Goal: Download file/media

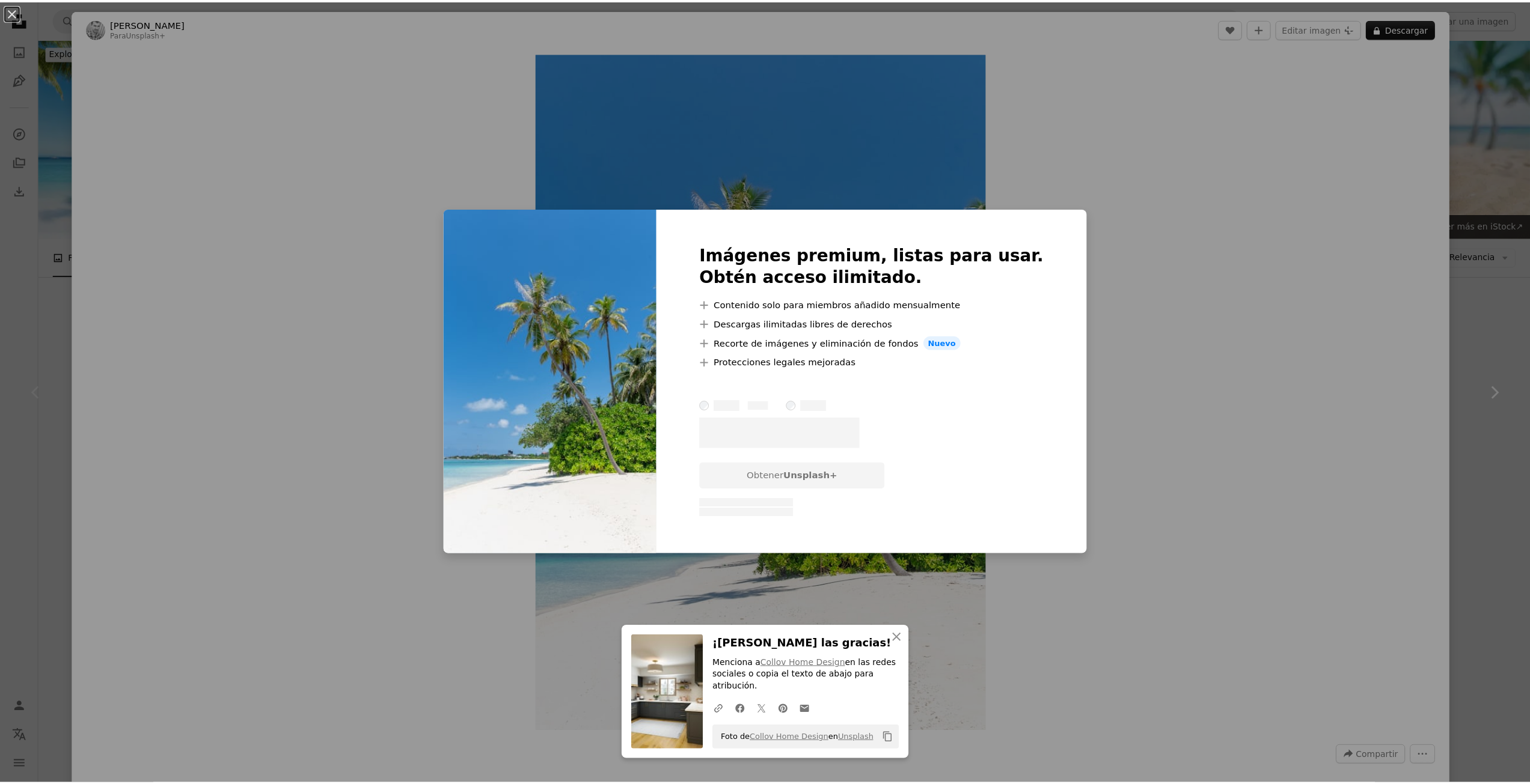
scroll to position [361, 0]
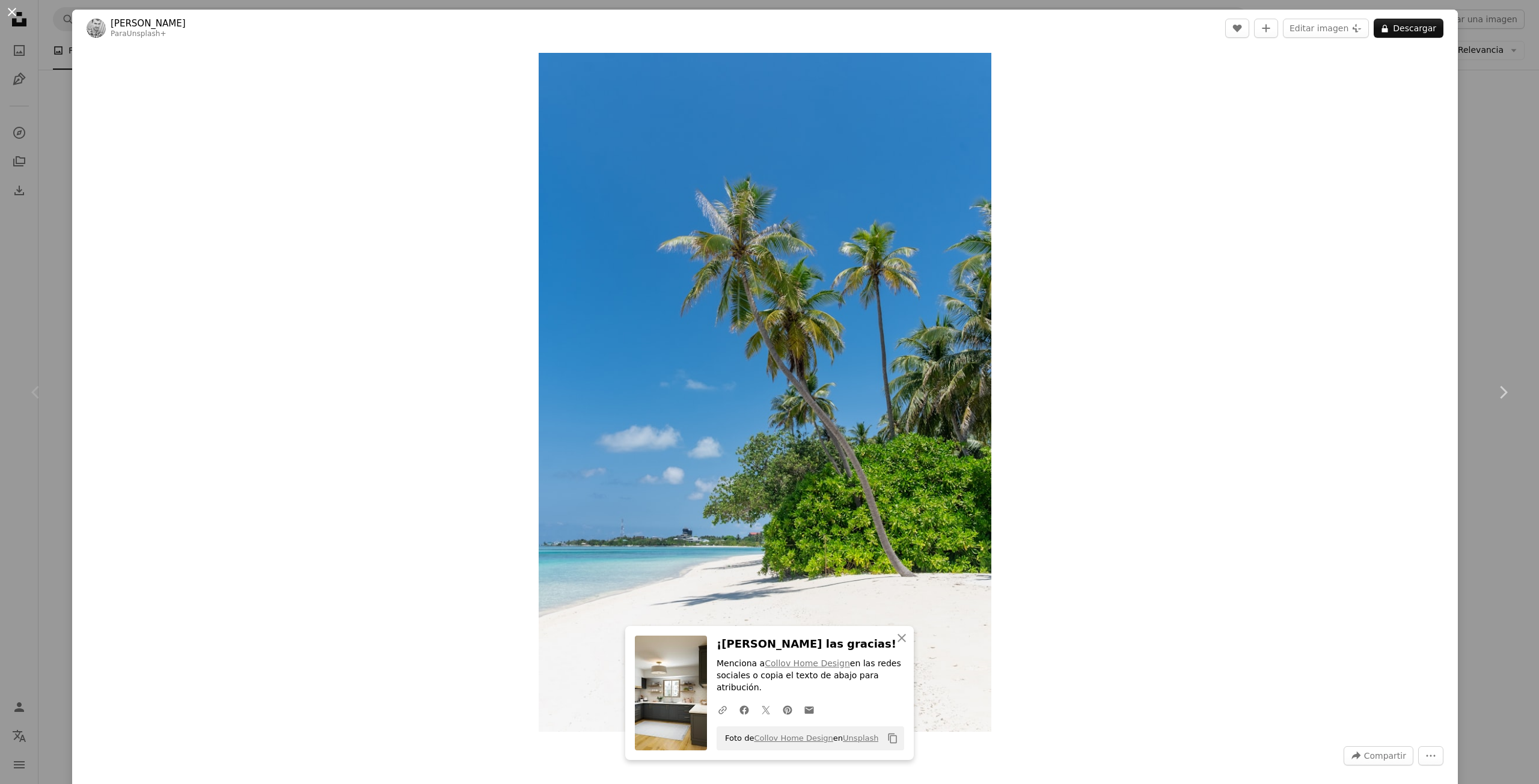
click at [14, 9] on button "An X shape" at bounding box center [11, 11] width 14 height 14
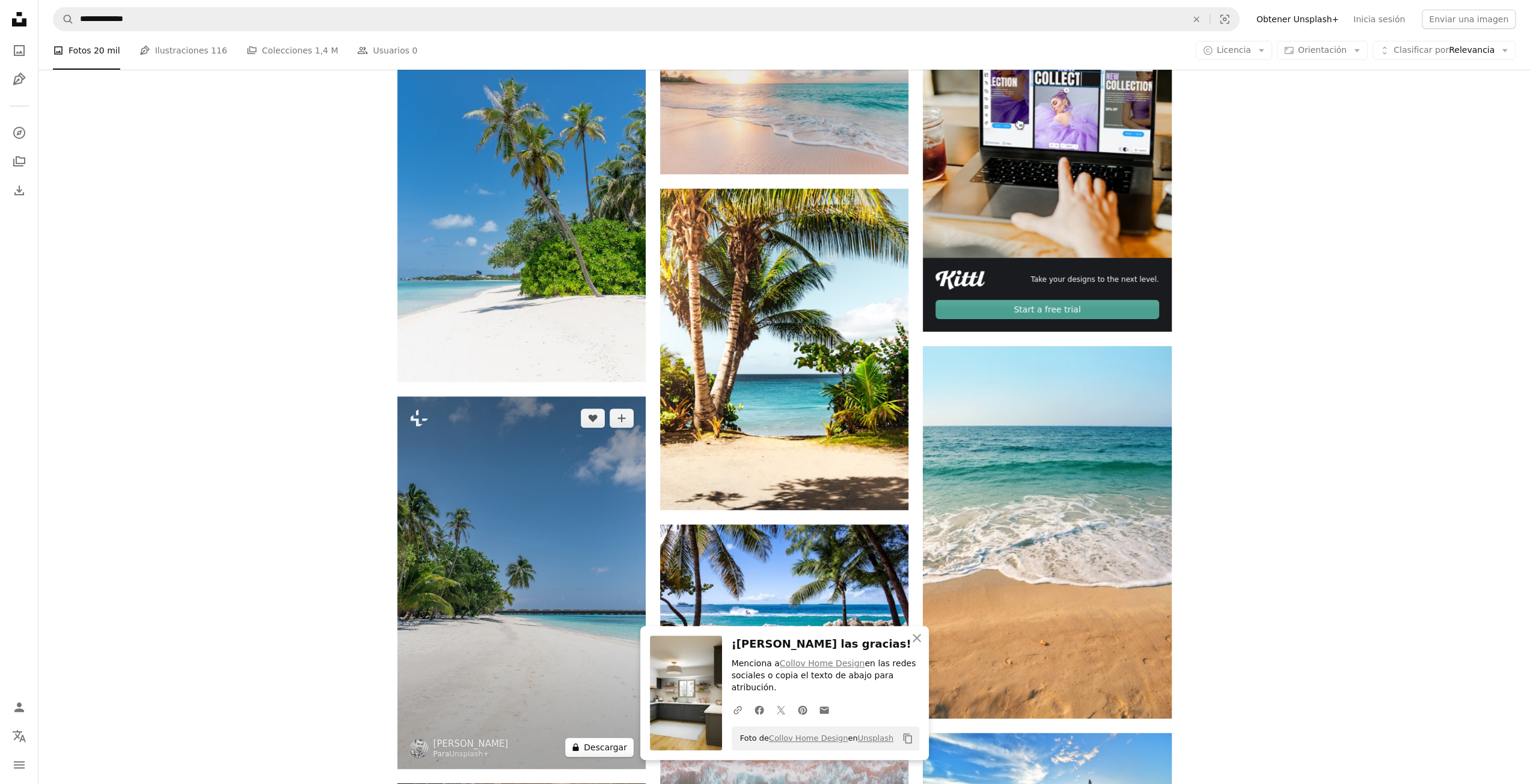
click at [599, 750] on button "A lock Descargar" at bounding box center [599, 748] width 68 height 19
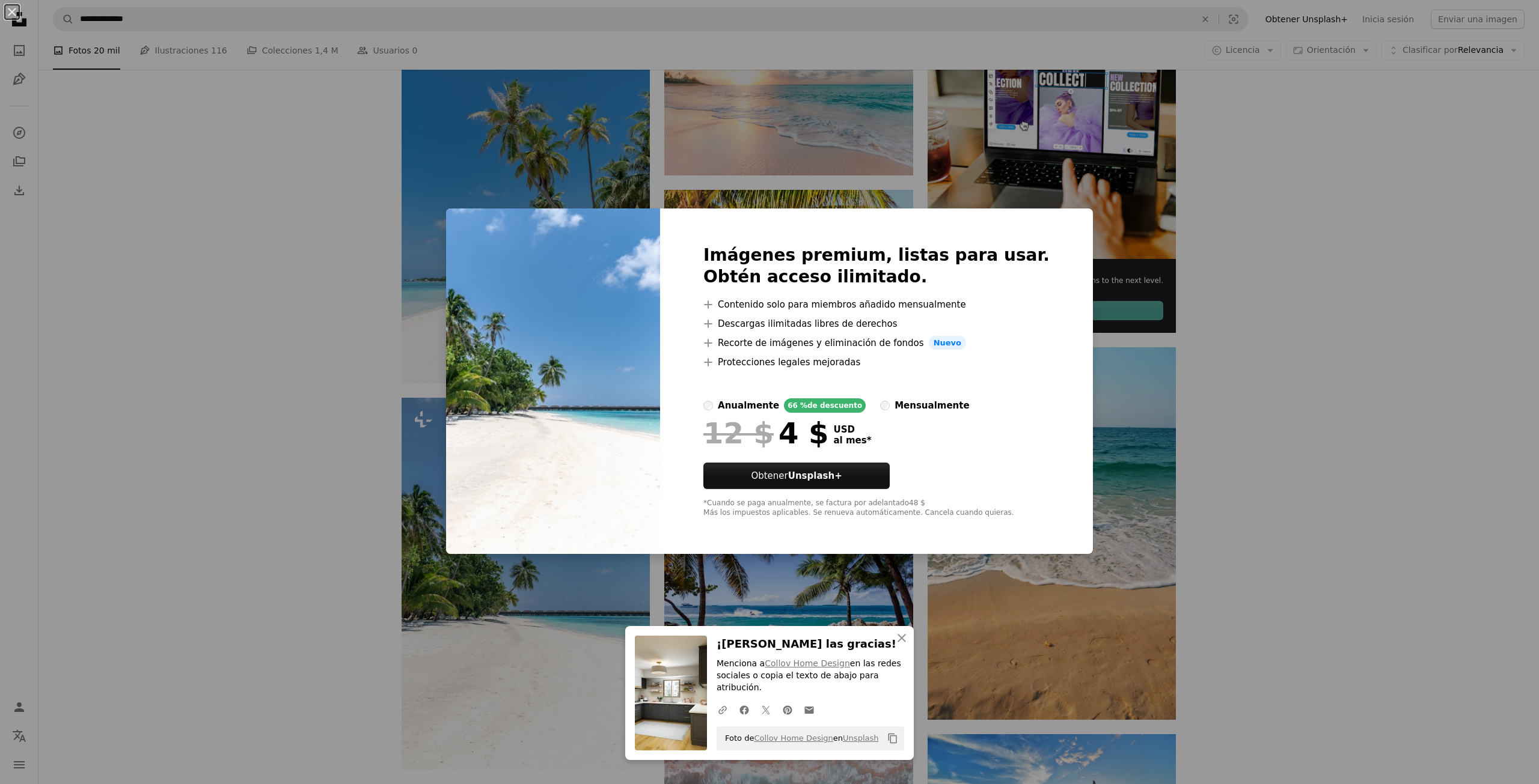
click at [1238, 483] on div "An X shape An X shape Cerrar ¡Dale las gracias! Menciona a Collov Home Design e…" at bounding box center [769, 392] width 1539 height 784
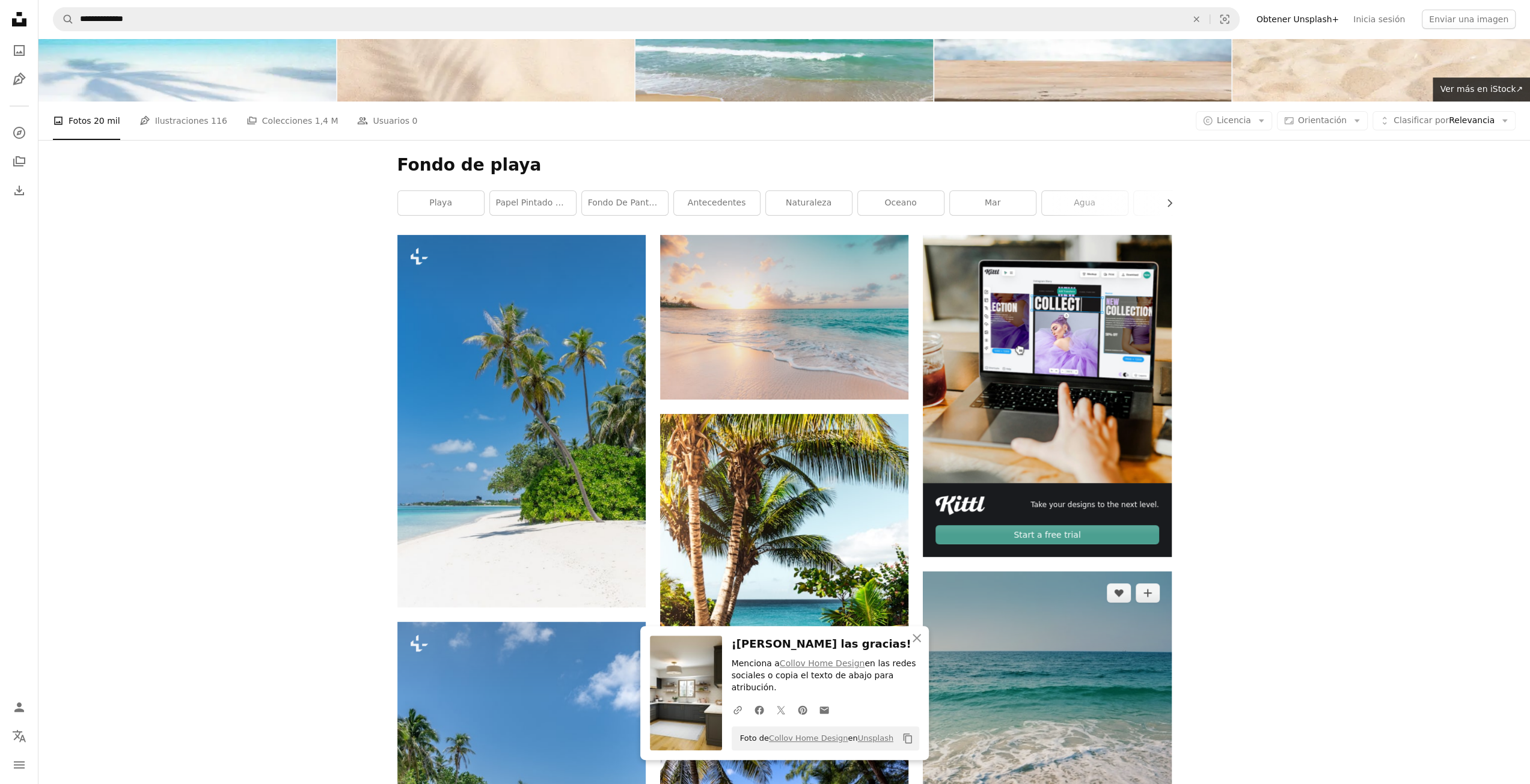
scroll to position [60, 0]
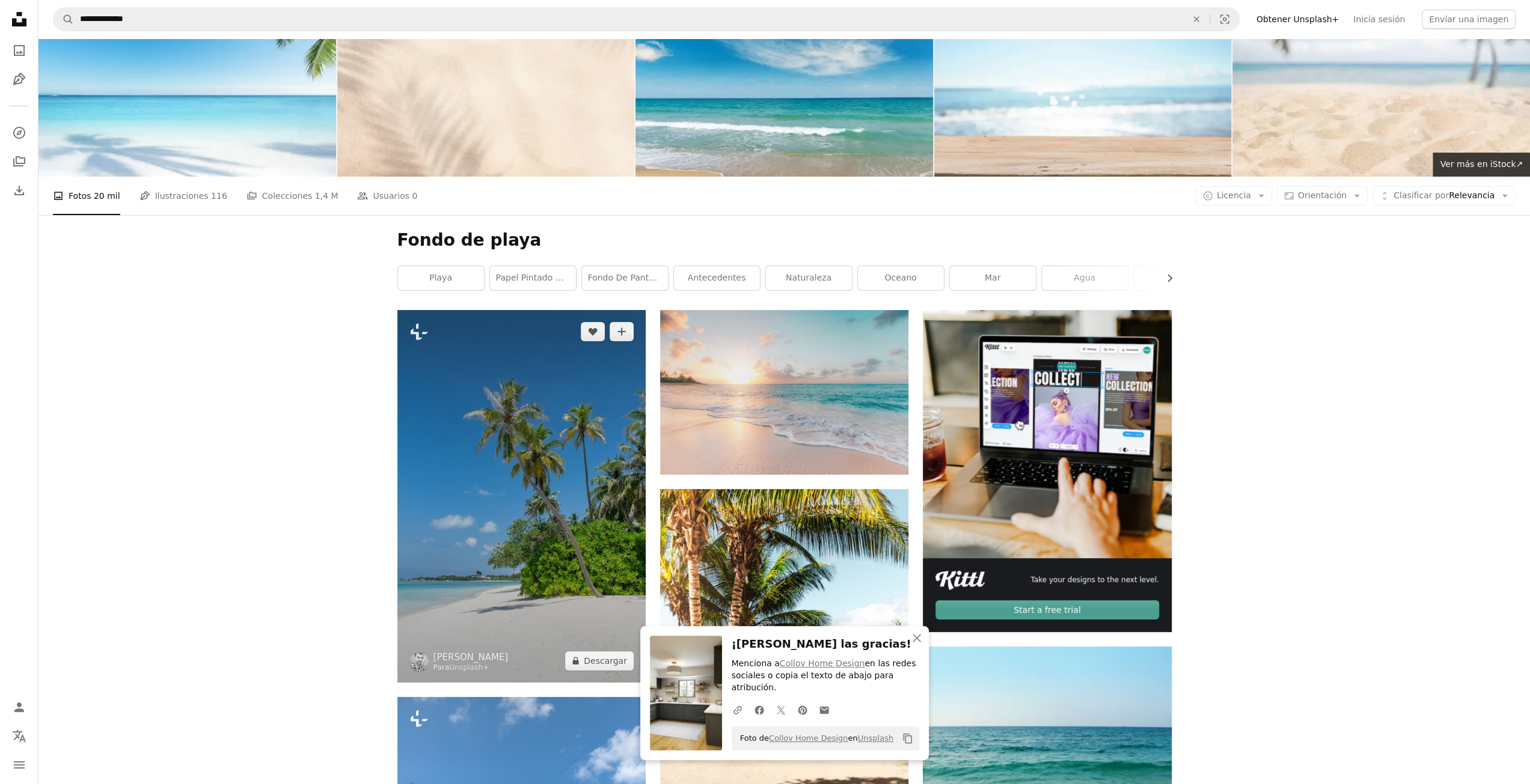
click at [474, 428] on img at bounding box center [521, 496] width 248 height 373
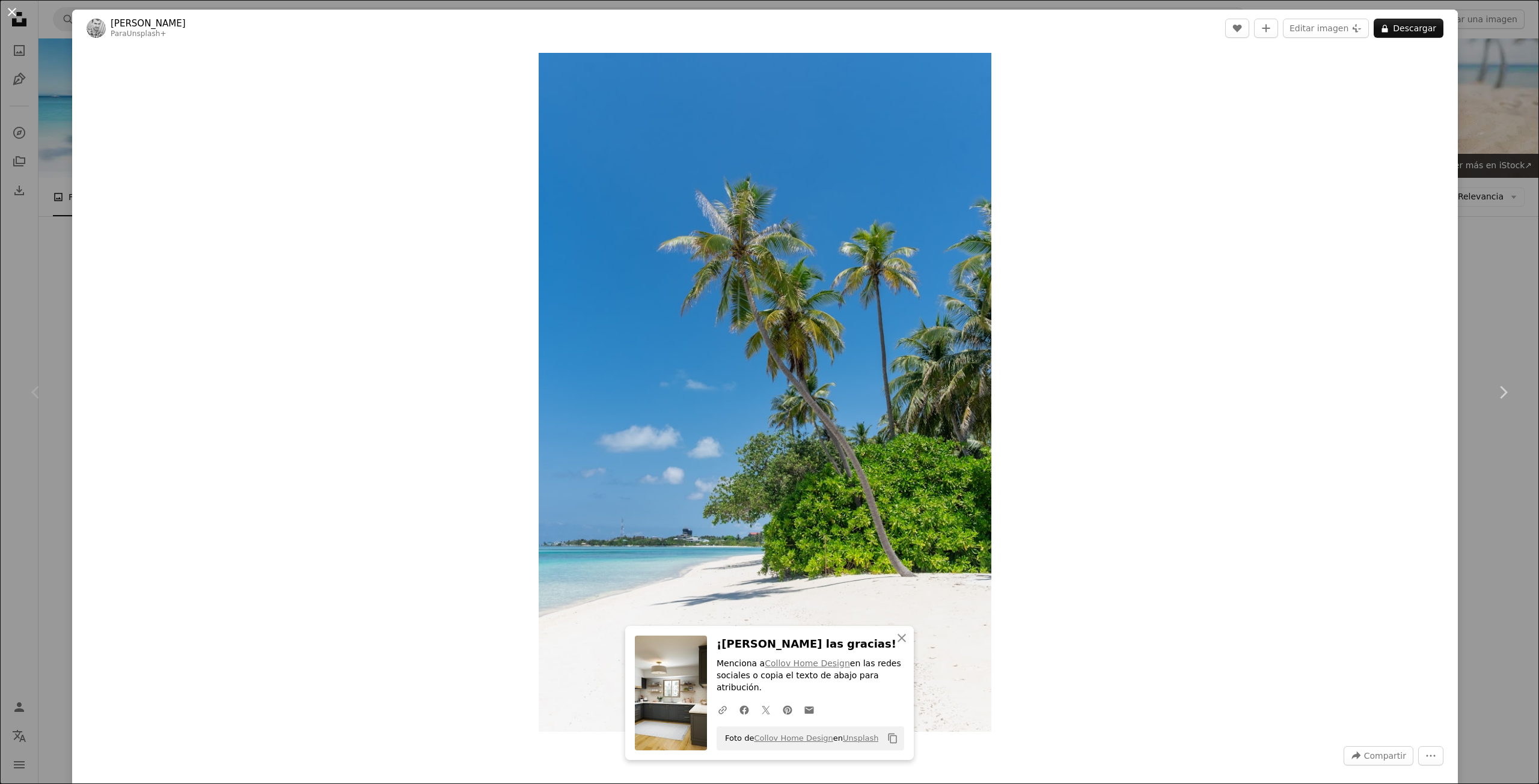
click at [8, 11] on button "An X shape" at bounding box center [11, 11] width 14 height 14
